Goal: Task Accomplishment & Management: Complete application form

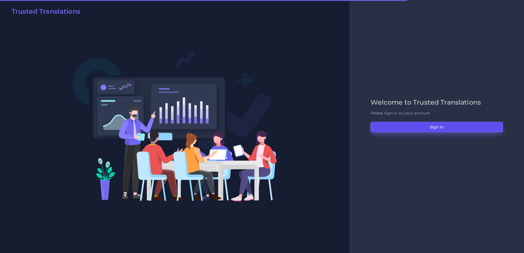
click at [390, 124] on button "Sign in" at bounding box center [437, 127] width 132 height 10
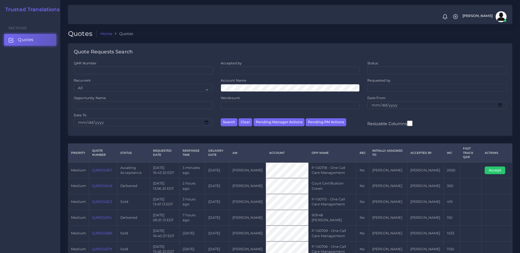
click at [109, 168] on link "QAR124367" at bounding box center [102, 170] width 20 height 4
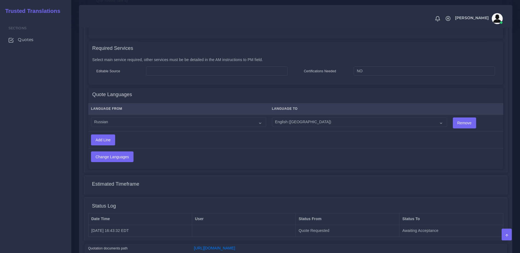
scroll to position [242, 0]
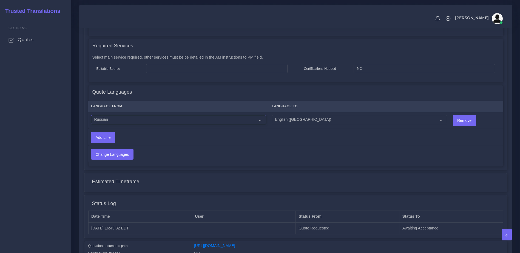
click at [190, 120] on select "Acoli Afar Afrikaans Akan Akateko Albanian American Sign Language (ASL) Amharic…" at bounding box center [178, 119] width 175 height 9
select select "40189"
click at [91, 115] on select "Acoli Afar Afrikaans Akan Akateko Albanian American Sign Language (ASL) Amharic…" at bounding box center [178, 119] width 175 height 9
click at [122, 160] on div "Language From Language To Acoli Afar Afrikaans Akan Akateko Remove Add Line" at bounding box center [296, 132] width 415 height 67
click at [120, 152] on input "Change Languages" at bounding box center [112, 154] width 42 height 10
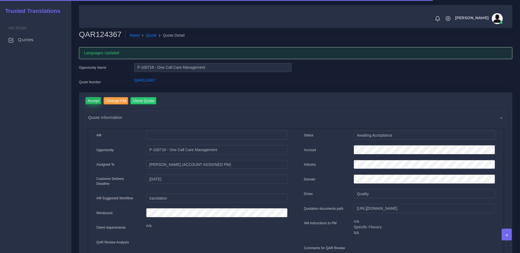
click at [90, 102] on input "Accept" at bounding box center [94, 100] width 16 height 7
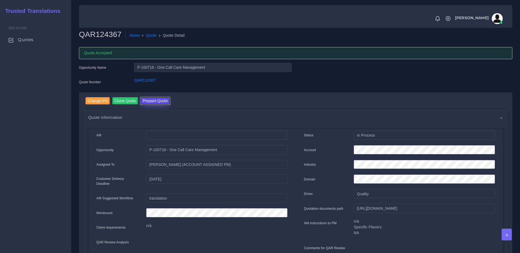
click at [159, 101] on button "Prepare Quote" at bounding box center [155, 100] width 30 height 7
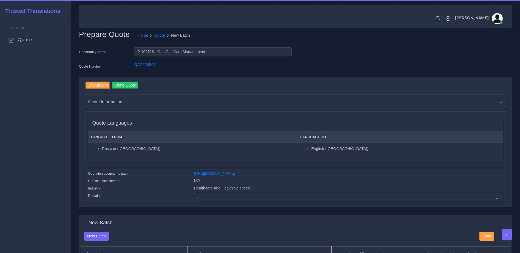
click at [207, 200] on select "- Advertising and Media Agriculture, Forestry and Fishing Architecture, Buildin…" at bounding box center [348, 197] width 309 height 9
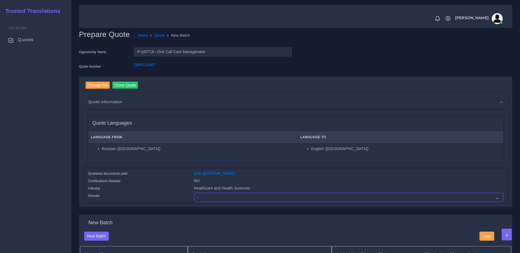
select select "Healthcare and Health Sciences"
click at [194, 197] on select "- Advertising and Media Agriculture, Forestry and Fishing Architecture, Buildin…" at bounding box center [348, 197] width 309 height 9
click at [173, 172] on div "Quotation documents path" at bounding box center [137, 174] width 106 height 7
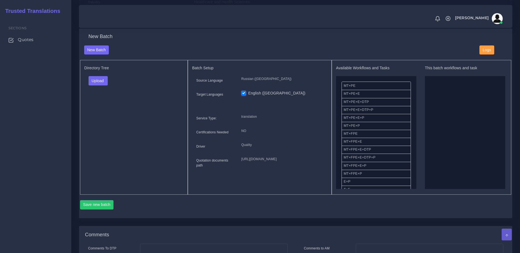
scroll to position [190, 0]
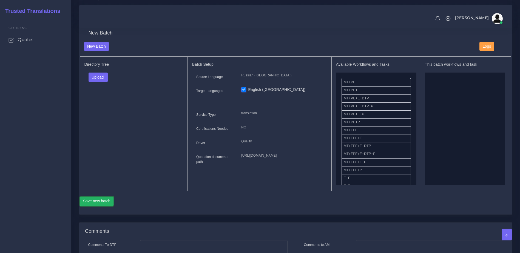
click at [86, 206] on button "Save new batch" at bounding box center [97, 201] width 34 height 9
click at [91, 82] on button "Upload" at bounding box center [98, 77] width 19 height 9
click at [103, 106] on div "Folder Files" at bounding box center [108, 95] width 38 height 22
click at [110, 84] on div "Upload Folder Files un/check all" at bounding box center [133, 79] width 99 height 13
click at [101, 82] on button "Upload" at bounding box center [98, 77] width 19 height 9
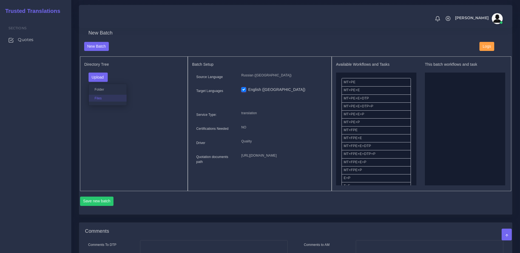
click at [100, 102] on label "Files" at bounding box center [108, 98] width 38 height 7
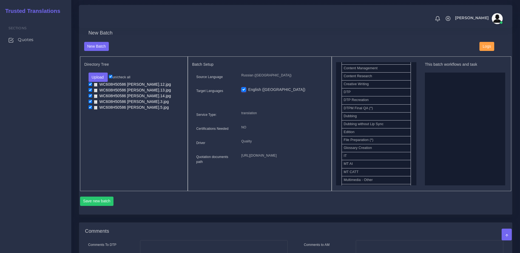
scroll to position [177, 0]
drag, startPoint x: 365, startPoint y: 111, endPoint x: 437, endPoint y: 120, distance: 71.9
drag, startPoint x: 364, startPoint y: 124, endPoint x: 426, endPoint y: 122, distance: 62.6
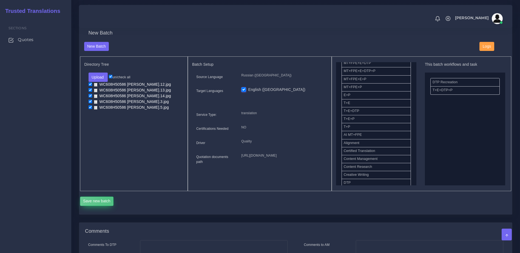
click at [109, 206] on button "Save new batch" at bounding box center [97, 201] width 34 height 9
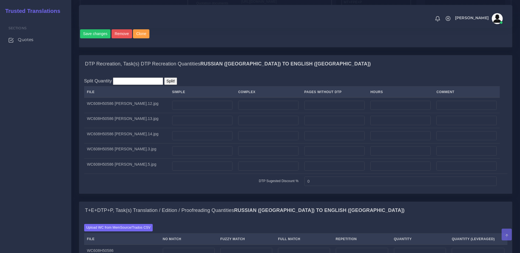
scroll to position [389, 0]
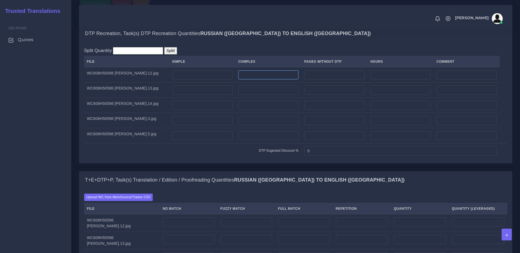
click at [256, 80] on input "number" at bounding box center [268, 74] width 60 height 9
type input "1"
click at [252, 95] on input "number" at bounding box center [268, 90] width 60 height 9
type input "1"
click at [250, 110] on input "number" at bounding box center [268, 105] width 60 height 9
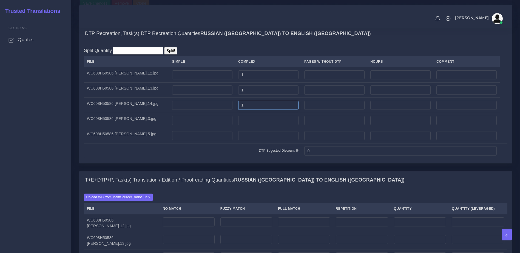
type input "1"
click at [249, 125] on input "number" at bounding box center [268, 120] width 60 height 9
type input "1"
click at [247, 141] on input "number" at bounding box center [268, 135] width 60 height 9
type input "1"
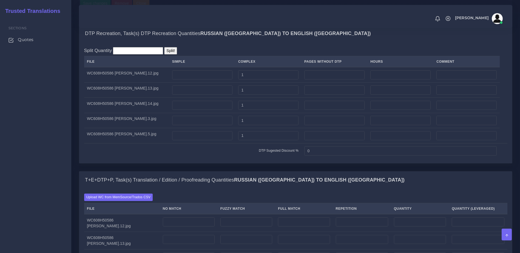
click at [240, 158] on td "DTP Sugested Discount %" at bounding box center [192, 150] width 217 height 15
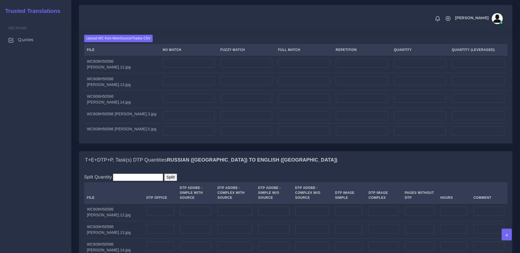
scroll to position [556, 0]
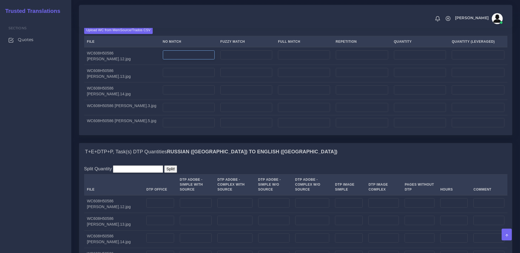
drag, startPoint x: 193, startPoint y: 82, endPoint x: 189, endPoint y: 80, distance: 3.8
click at [192, 65] on td at bounding box center [189, 56] width 58 height 18
type input "300"
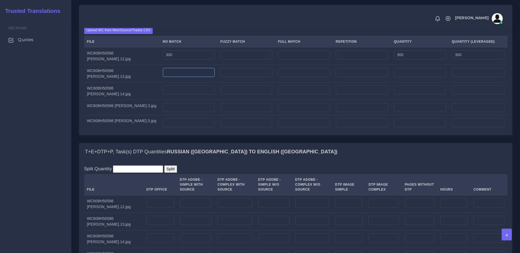
click at [183, 77] on input "number" at bounding box center [189, 72] width 52 height 9
type input "300"
click at [179, 95] on input "number" at bounding box center [189, 90] width 52 height 9
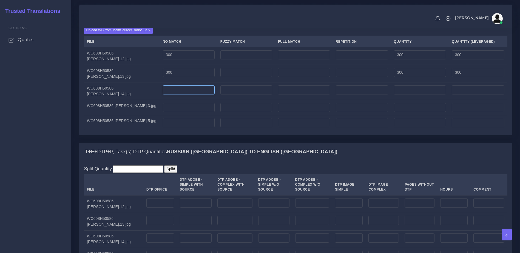
type input "0"
click at [189, 83] on td "300" at bounding box center [189, 74] width 58 height 18
click at [185, 77] on input "300" at bounding box center [189, 72] width 52 height 9
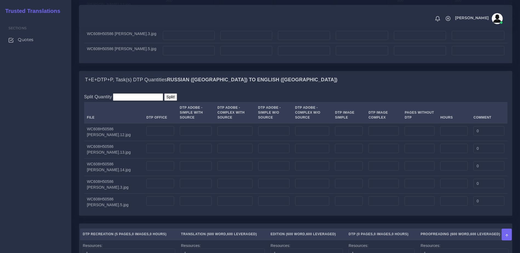
scroll to position [539, 0]
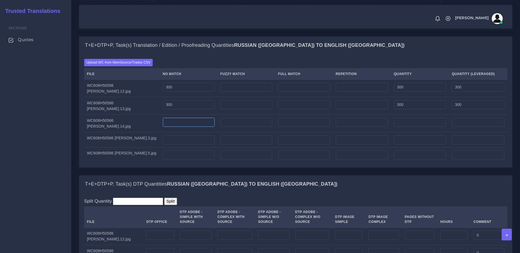
click at [165, 127] on input "number" at bounding box center [189, 122] width 52 height 9
type input "300"
click at [169, 145] on input "number" at bounding box center [189, 139] width 52 height 9
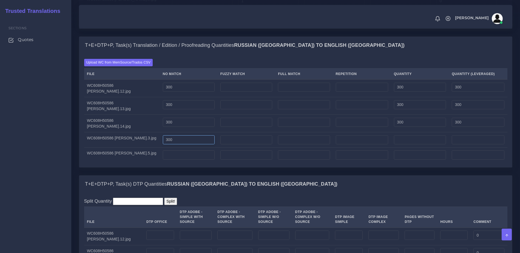
type input "300"
click at [169, 160] on input "number" at bounding box center [189, 155] width 52 height 9
type input "300"
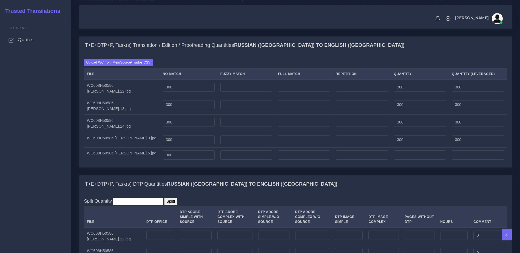
type input "300"
click at [189, 175] on div "T+E+DTP+P, Task(s) Translation / Edition / Proofreading Quantities Russian (Rus…" at bounding box center [296, 105] width 442 height 139
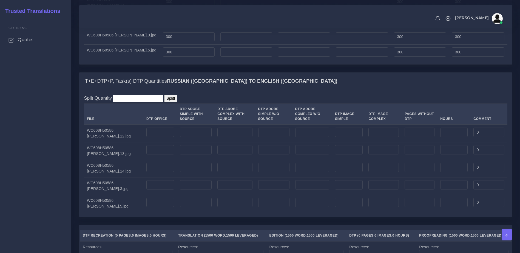
scroll to position [668, 0]
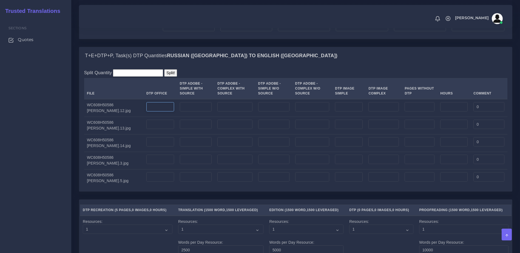
click at [151, 112] on input "number" at bounding box center [160, 106] width 28 height 9
type input "1"
click at [146, 129] on input "number" at bounding box center [160, 124] width 28 height 9
type input "1"
click at [146, 147] on input "number" at bounding box center [160, 141] width 28 height 9
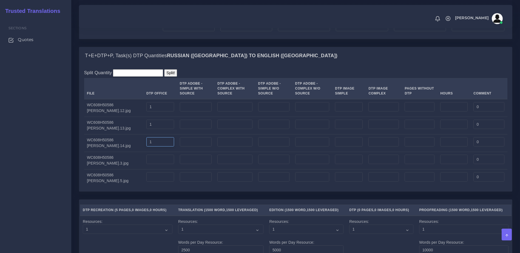
type input "1"
click at [146, 164] on input "number" at bounding box center [160, 159] width 28 height 9
type input "1"
click at [144, 186] on td at bounding box center [160, 178] width 33 height 18
click at [146, 182] on input "number" at bounding box center [160, 176] width 28 height 9
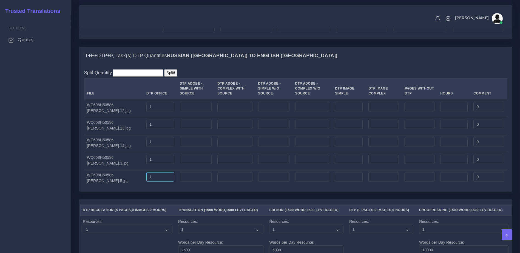
type input "1"
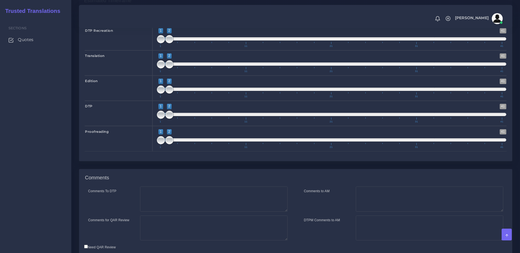
scroll to position [985, 0]
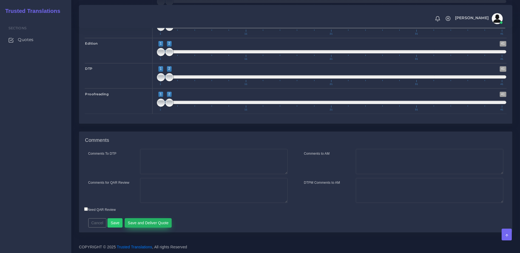
click at [156, 221] on button "Save and Deliver Quote" at bounding box center [148, 223] width 47 height 9
